Goal: Transaction & Acquisition: Purchase product/service

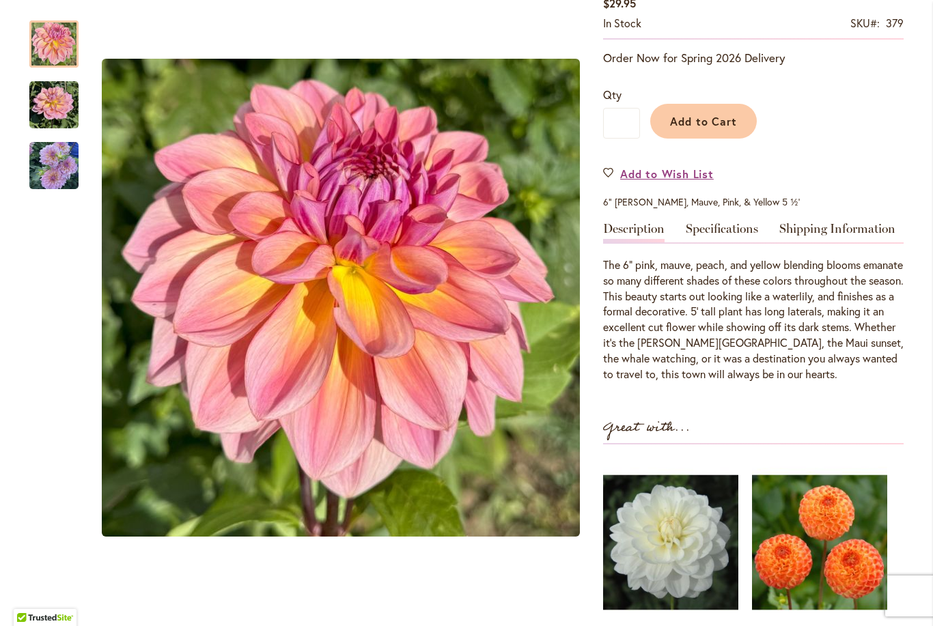
scroll to position [260, 0]
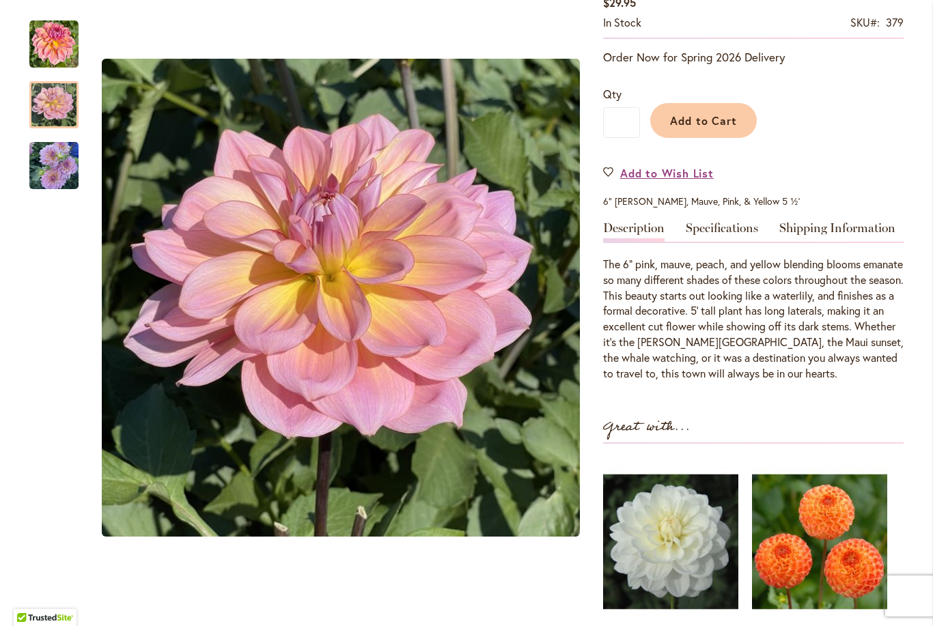
click at [55, 106] on img "LAHAINA LOVE" at bounding box center [53, 105] width 49 height 49
click at [60, 173] on img "LAHAINA LOVE" at bounding box center [53, 166] width 49 height 52
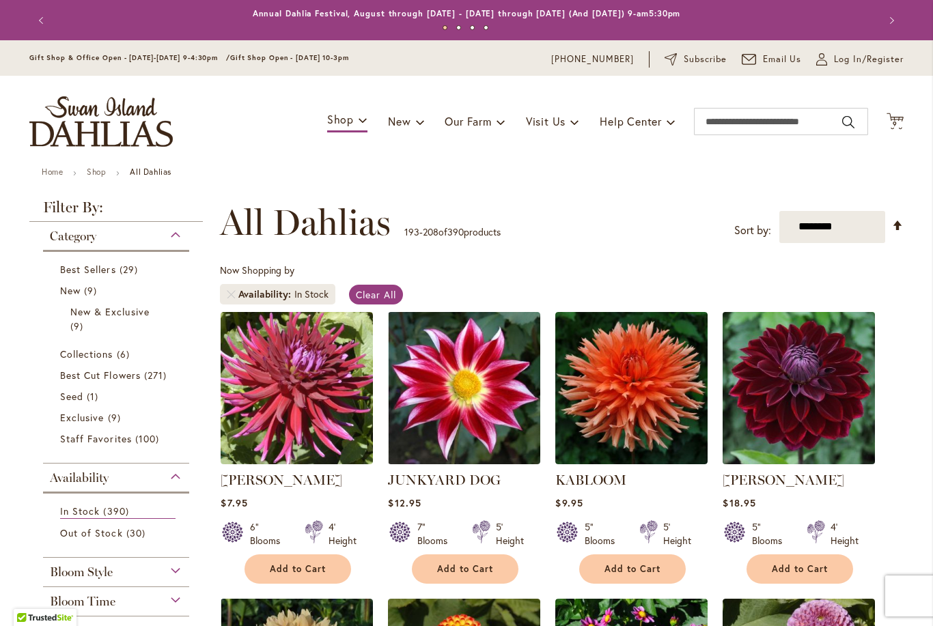
click at [815, 415] on img at bounding box center [799, 388] width 160 height 160
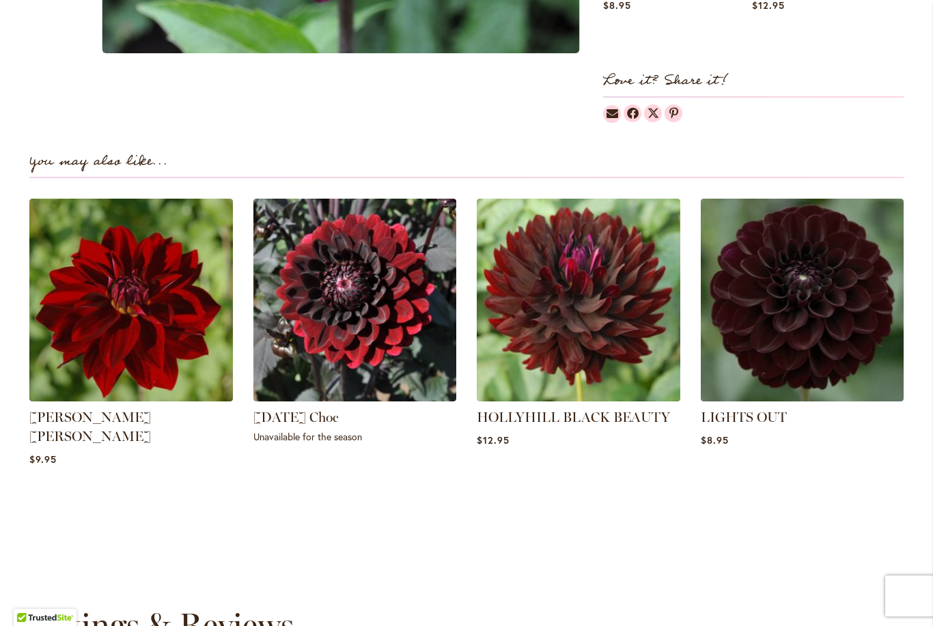
scroll to position [817, 0]
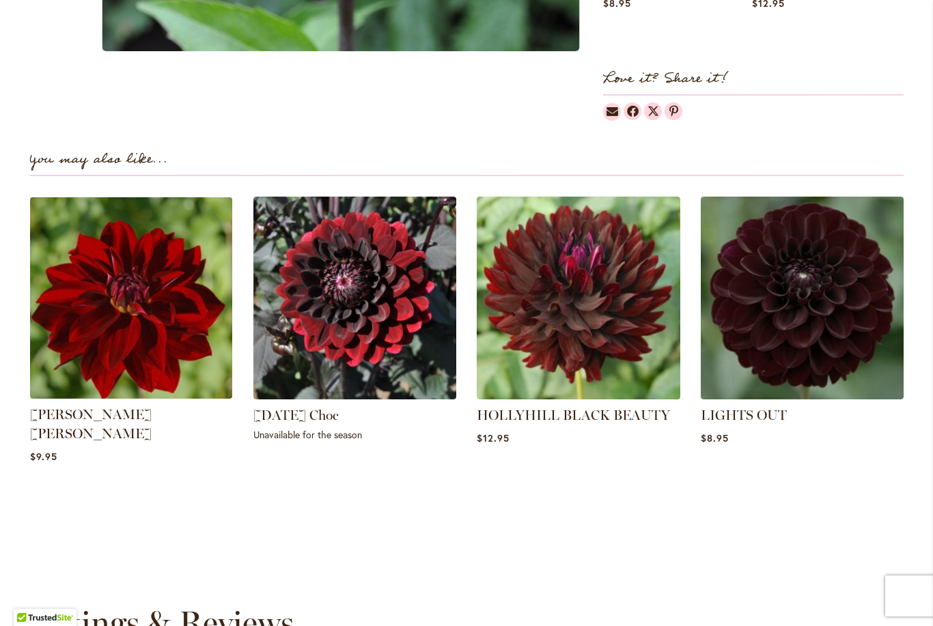
click at [141, 336] on img at bounding box center [131, 298] width 212 height 212
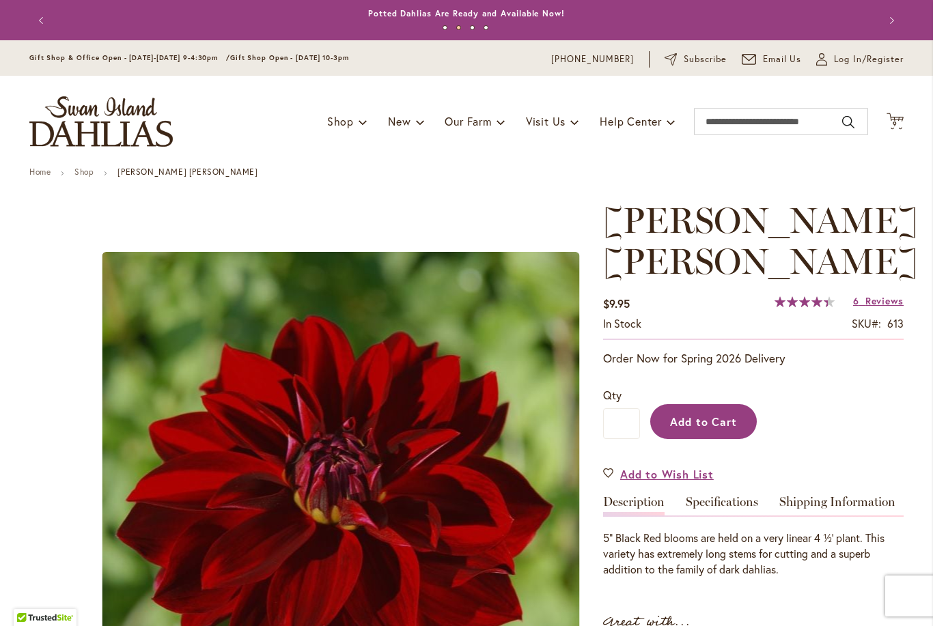
click at [710, 415] on span "Add to Cart" at bounding box center [704, 422] width 68 height 14
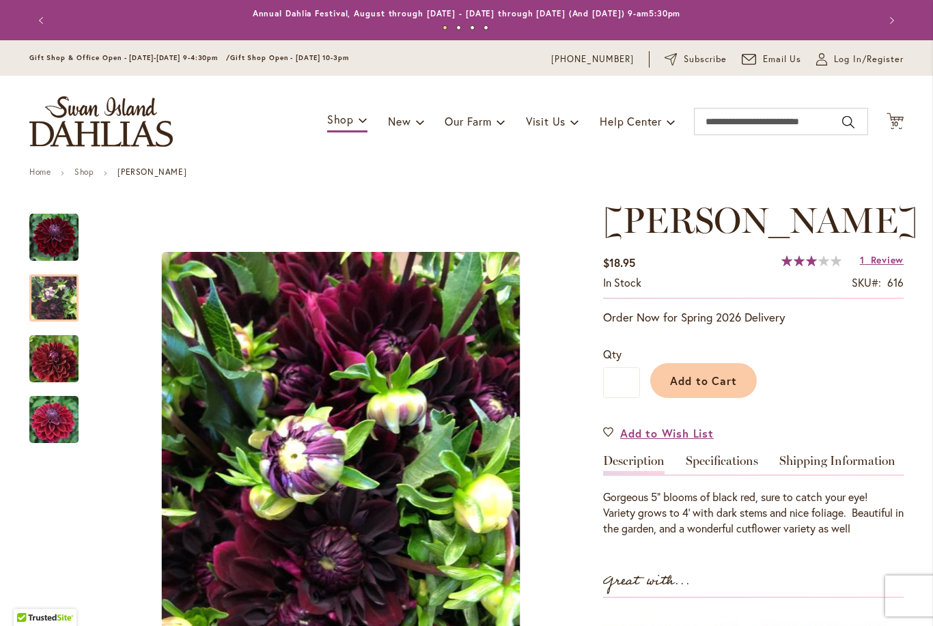
click at [64, 299] on img "Kaisha Lea" at bounding box center [53, 299] width 49 height 66
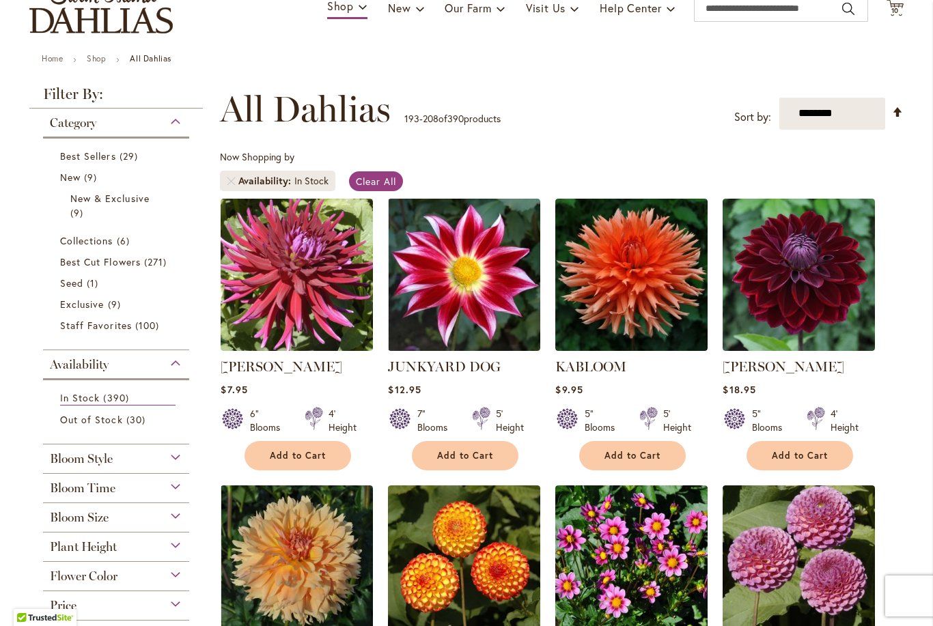
scroll to position [108, 0]
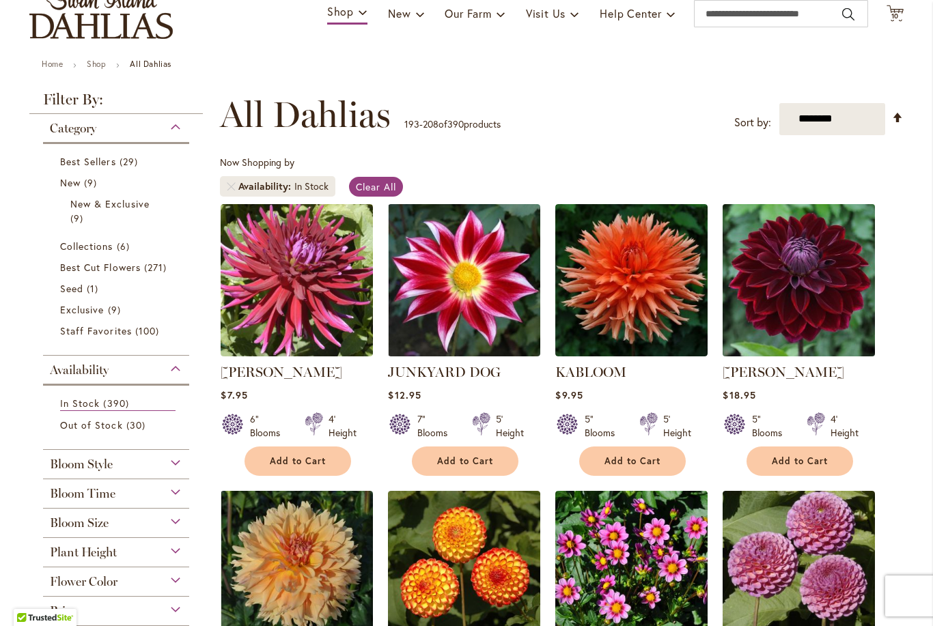
click at [839, 293] on img at bounding box center [799, 280] width 160 height 160
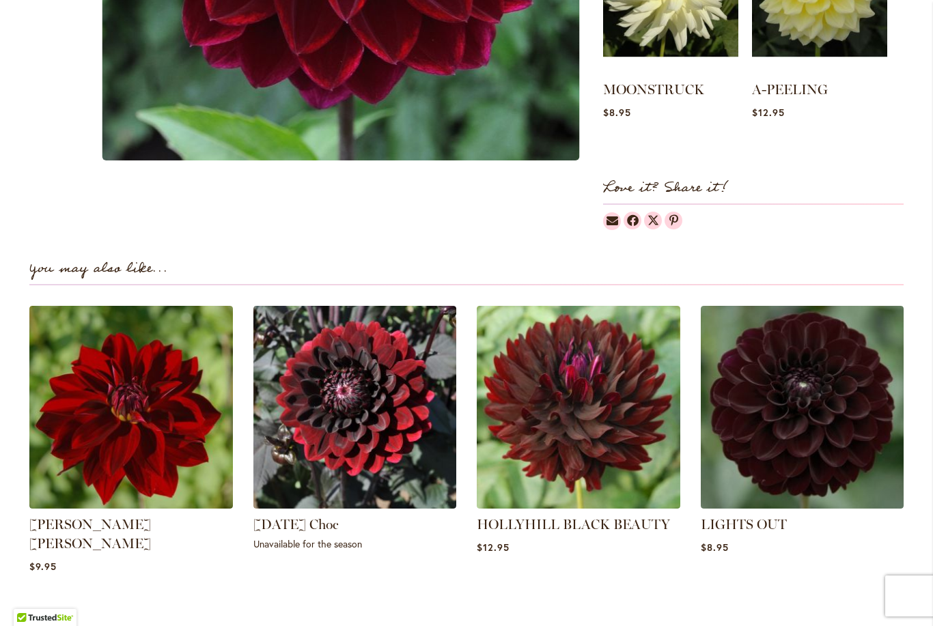
scroll to position [709, 0]
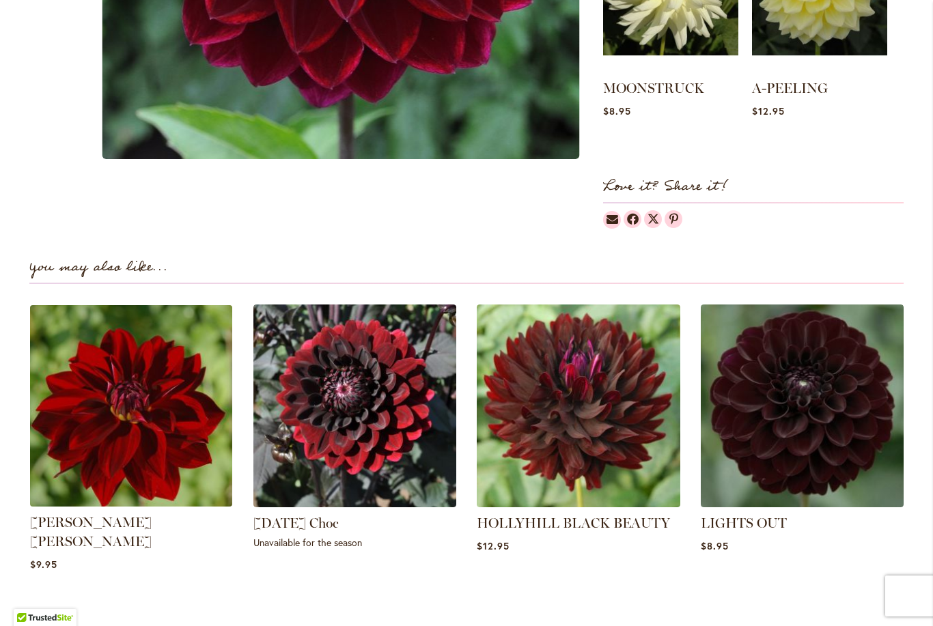
click at [162, 441] on img at bounding box center [131, 406] width 212 height 212
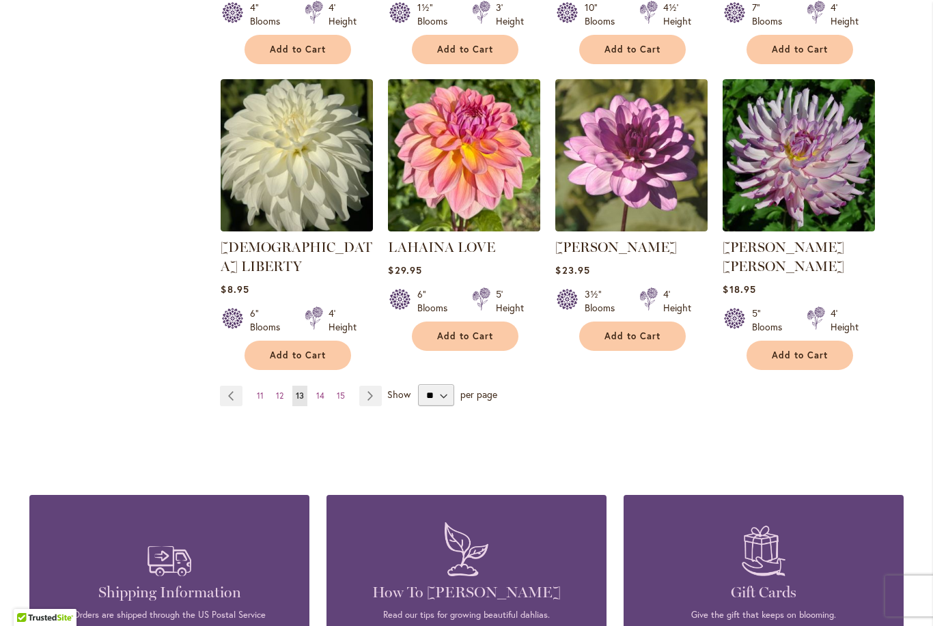
scroll to position [1095, 0]
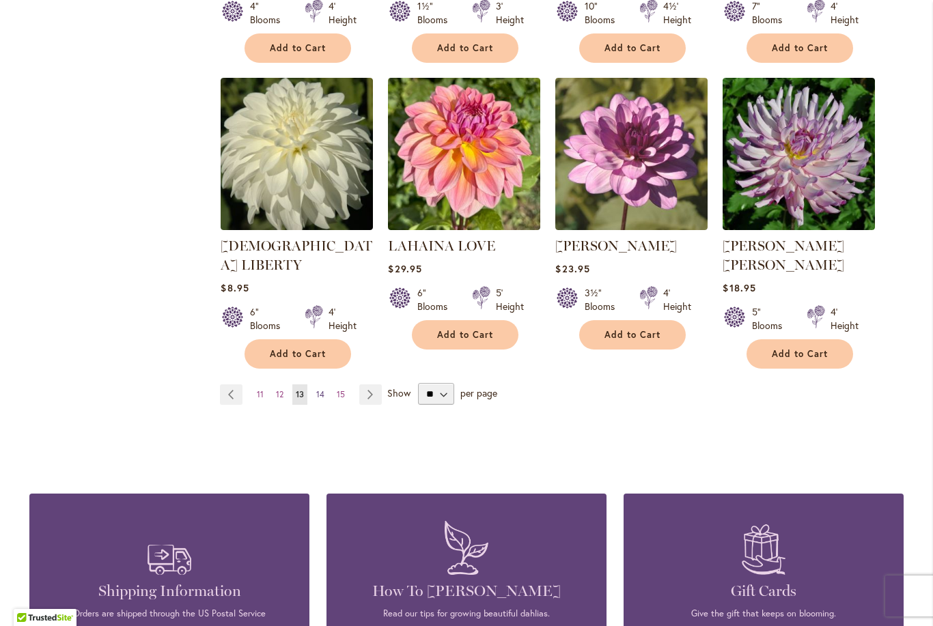
click at [320, 389] on span "14" at bounding box center [320, 394] width 8 height 10
